Goal: Use online tool/utility: Use online tool/utility

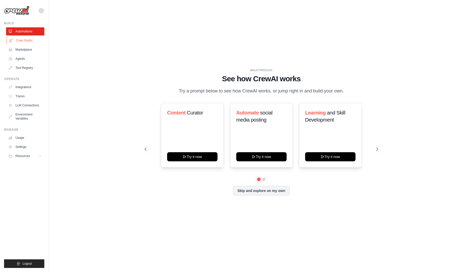
click at [20, 41] on link "Crew Studio" at bounding box center [26, 40] width 38 height 8
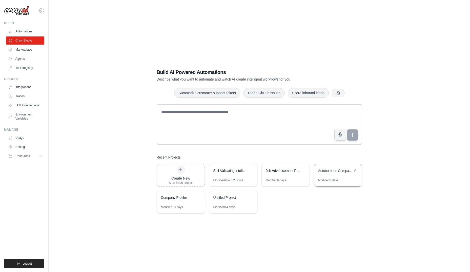
click at [334, 178] on div "Autonomous Company Profile Generator" at bounding box center [338, 171] width 48 height 14
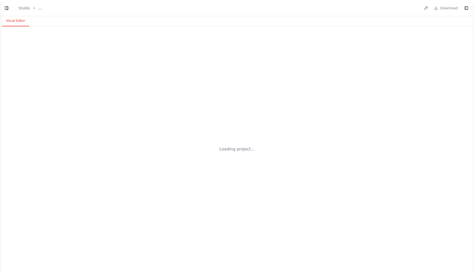
select select "****"
